Goal: Check status: Check status

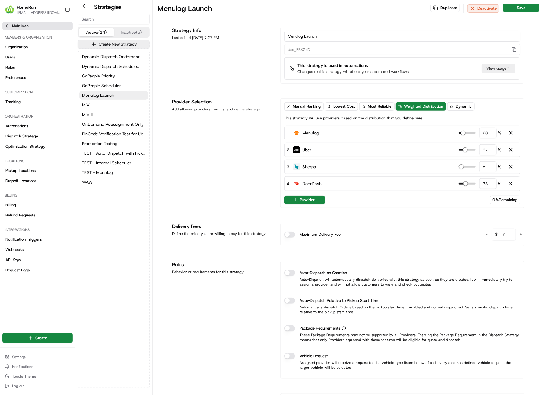
click at [10, 26] on button "Main Menu" at bounding box center [37, 26] width 70 height 8
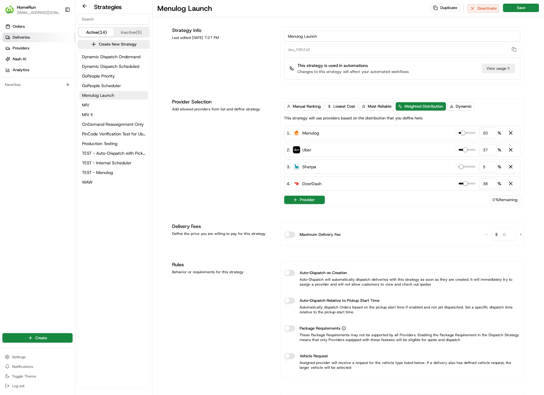
click at [15, 36] on span "Deliveries" at bounding box center [21, 37] width 17 height 5
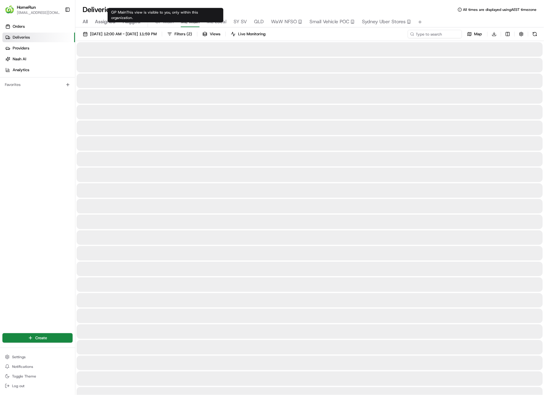
click at [189, 21] on span "ML Main" at bounding box center [190, 21] width 19 height 7
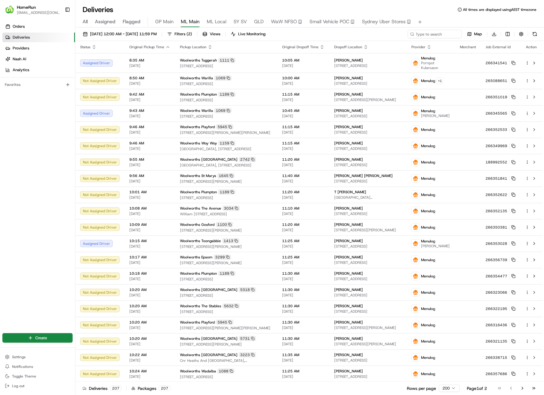
click at [127, 23] on span "Flagged" at bounding box center [132, 21] width 18 height 7
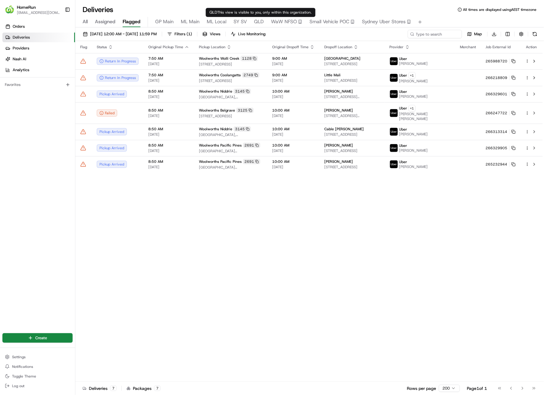
click at [256, 20] on span "QLD" at bounding box center [259, 21] width 10 height 7
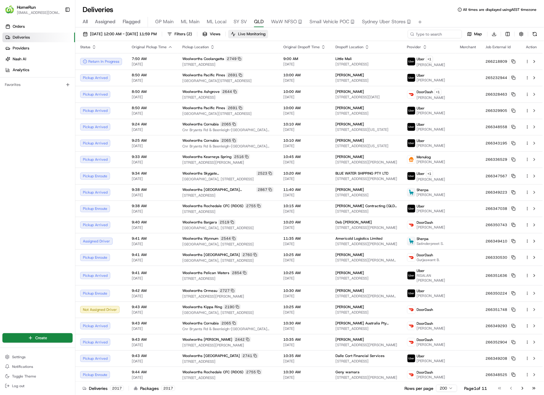
click at [265, 33] on span "Live Monitoring" at bounding box center [251, 33] width 27 height 5
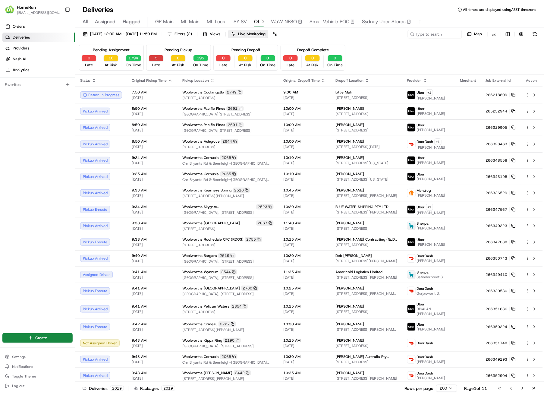
click at [154, 60] on button "5" at bounding box center [156, 58] width 14 height 6
